Goal: Transaction & Acquisition: Purchase product/service

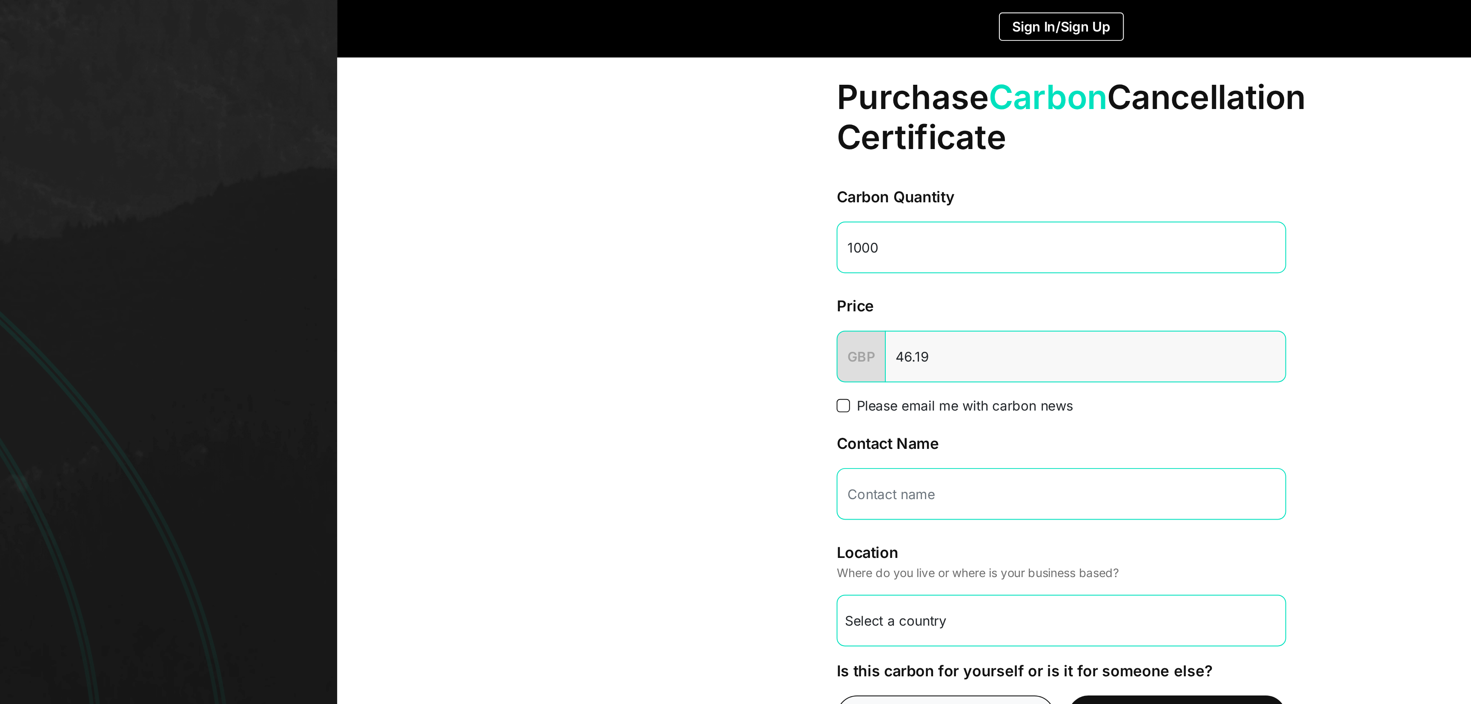
click at [1031, 133] on input "1000" at bounding box center [1106, 128] width 230 height 26
type input "1"
type input "200"
type input "14.27"
click at [1028, 134] on input "200" at bounding box center [1106, 128] width 230 height 26
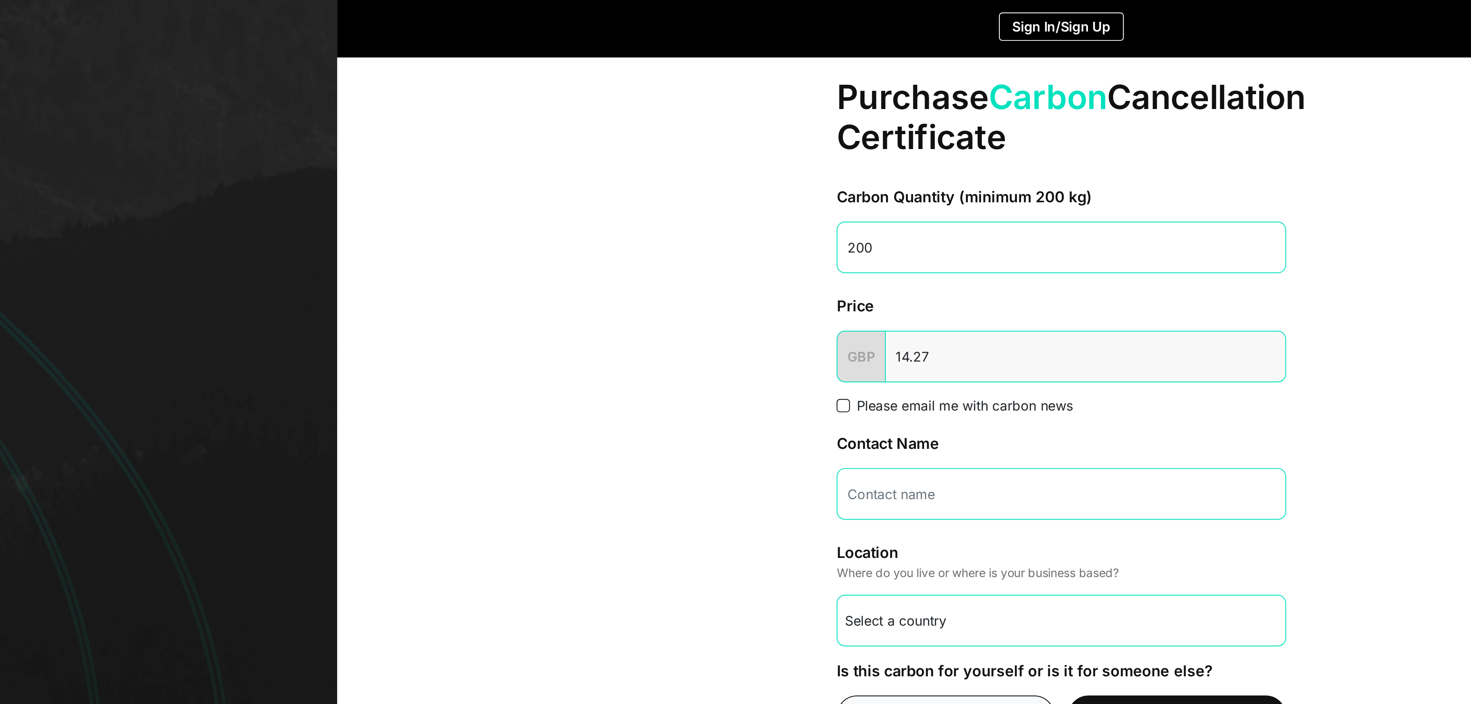
type input "2000"
type input "123.63"
type input "2000"
